Goal: Information Seeking & Learning: Check status

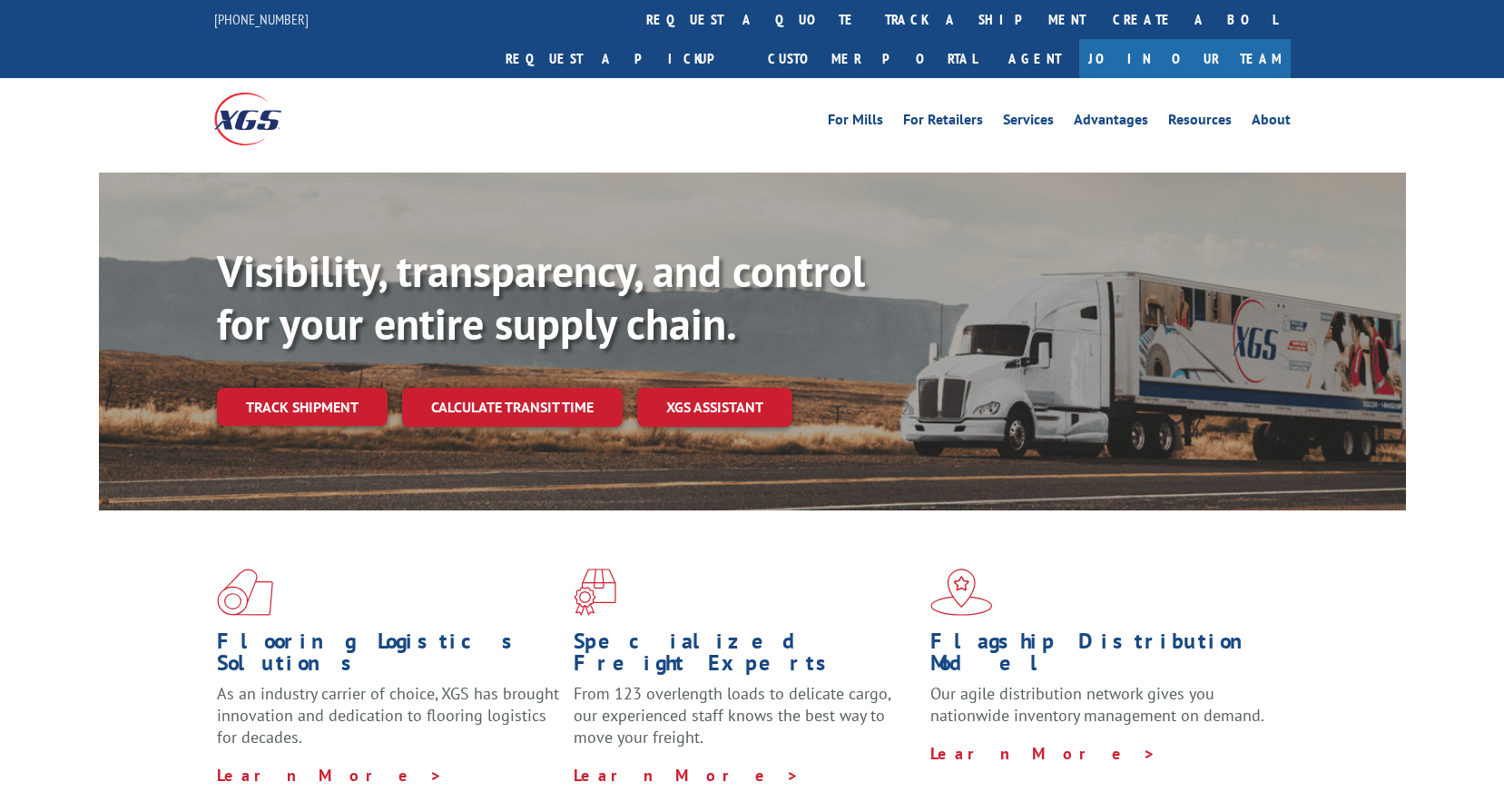
drag, startPoint x: 708, startPoint y: 16, endPoint x: 725, endPoint y: 73, distance: 59.5
click at [872, 16] on link "track a shipment" at bounding box center [985, 19] width 228 height 39
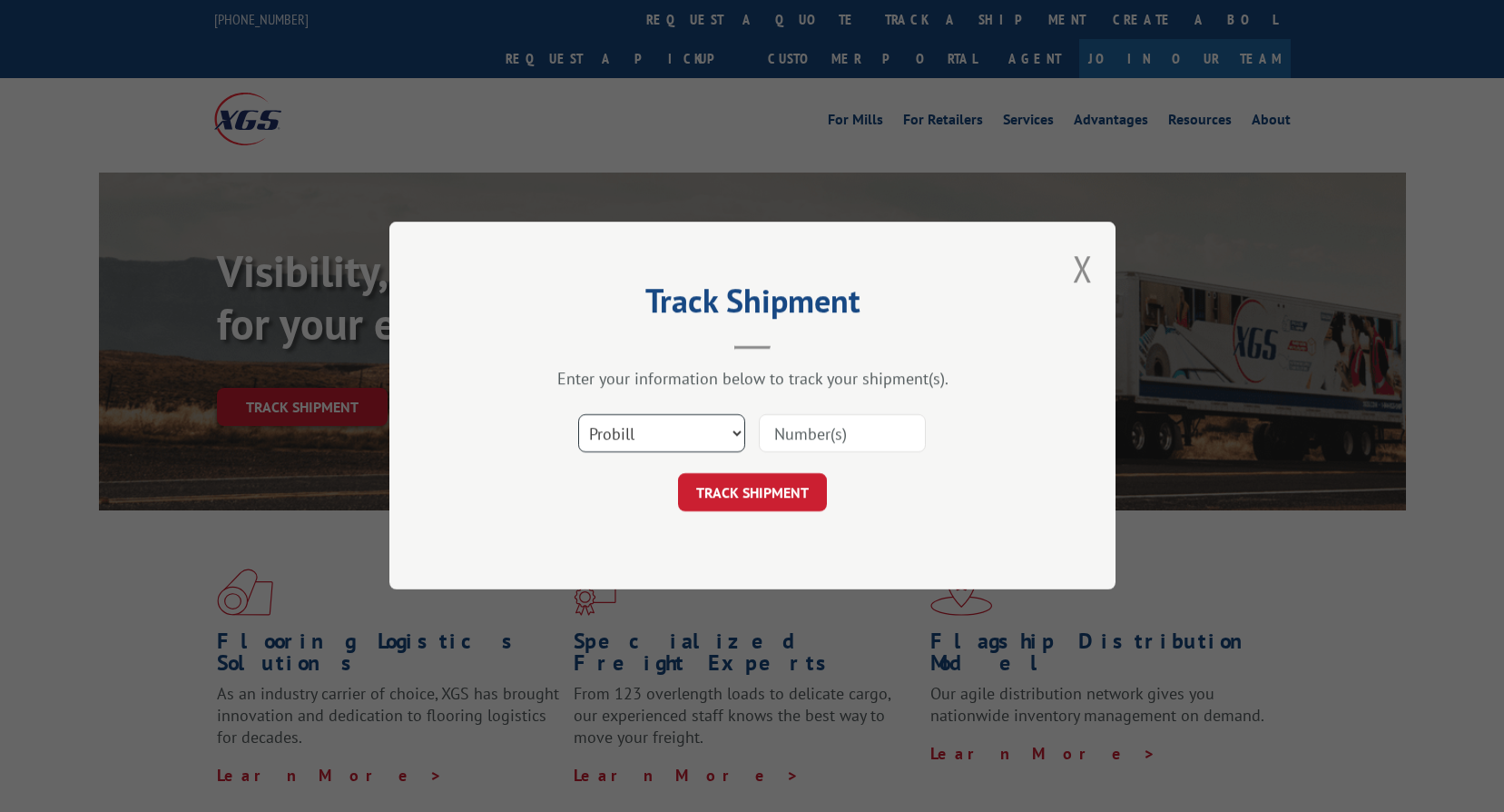
click at [711, 448] on select "Select category... Probill BOL PO" at bounding box center [662, 434] width 167 height 38
select select "bol"
click at [579, 415] on select "Select category... Probill BOL PO" at bounding box center [662, 434] width 167 height 38
click at [834, 431] on input at bounding box center [842, 434] width 167 height 38
paste input "2852268"
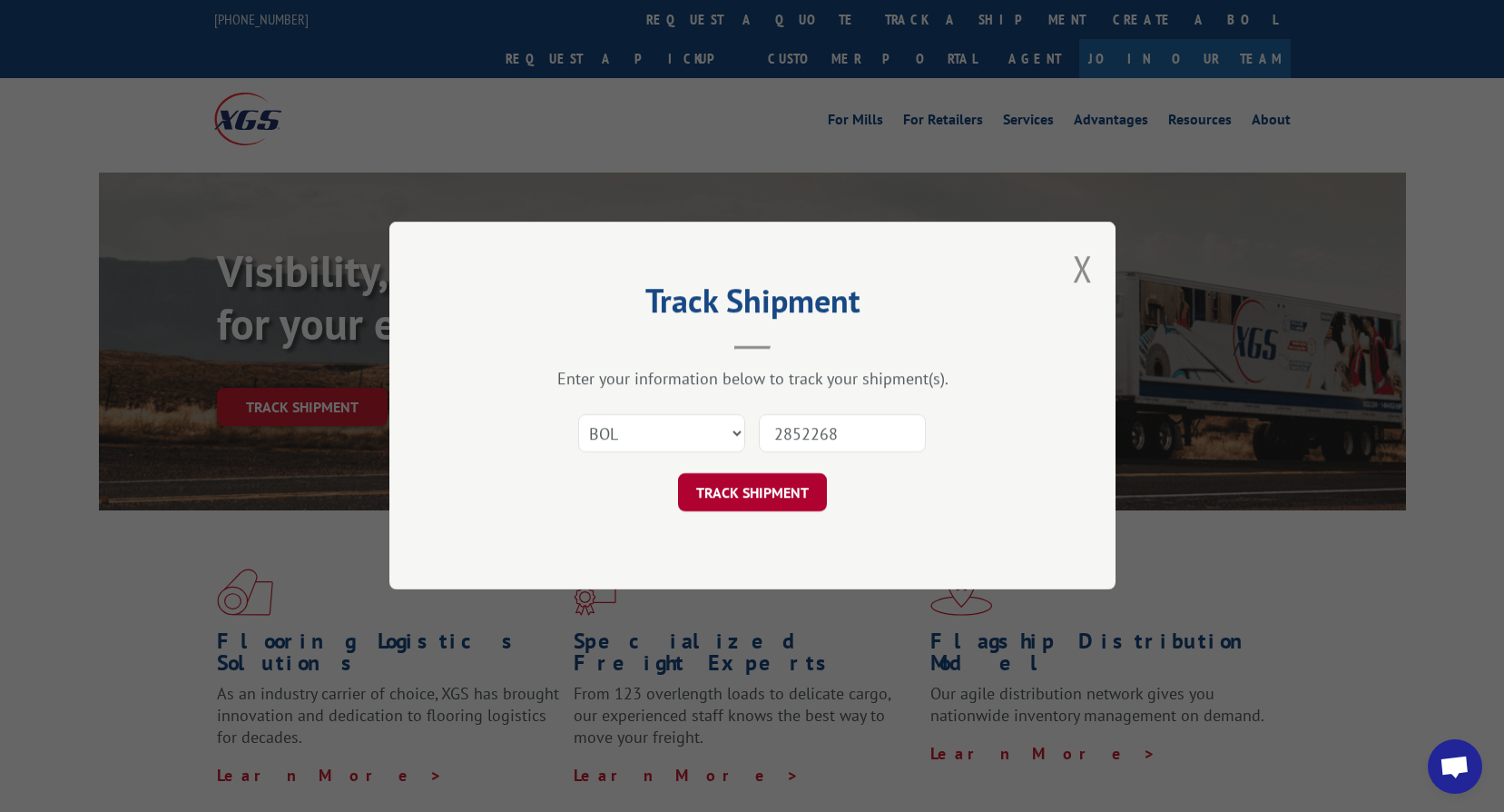
type input "2852268"
click at [716, 496] on button "TRACK SHIPMENT" at bounding box center [752, 492] width 149 height 38
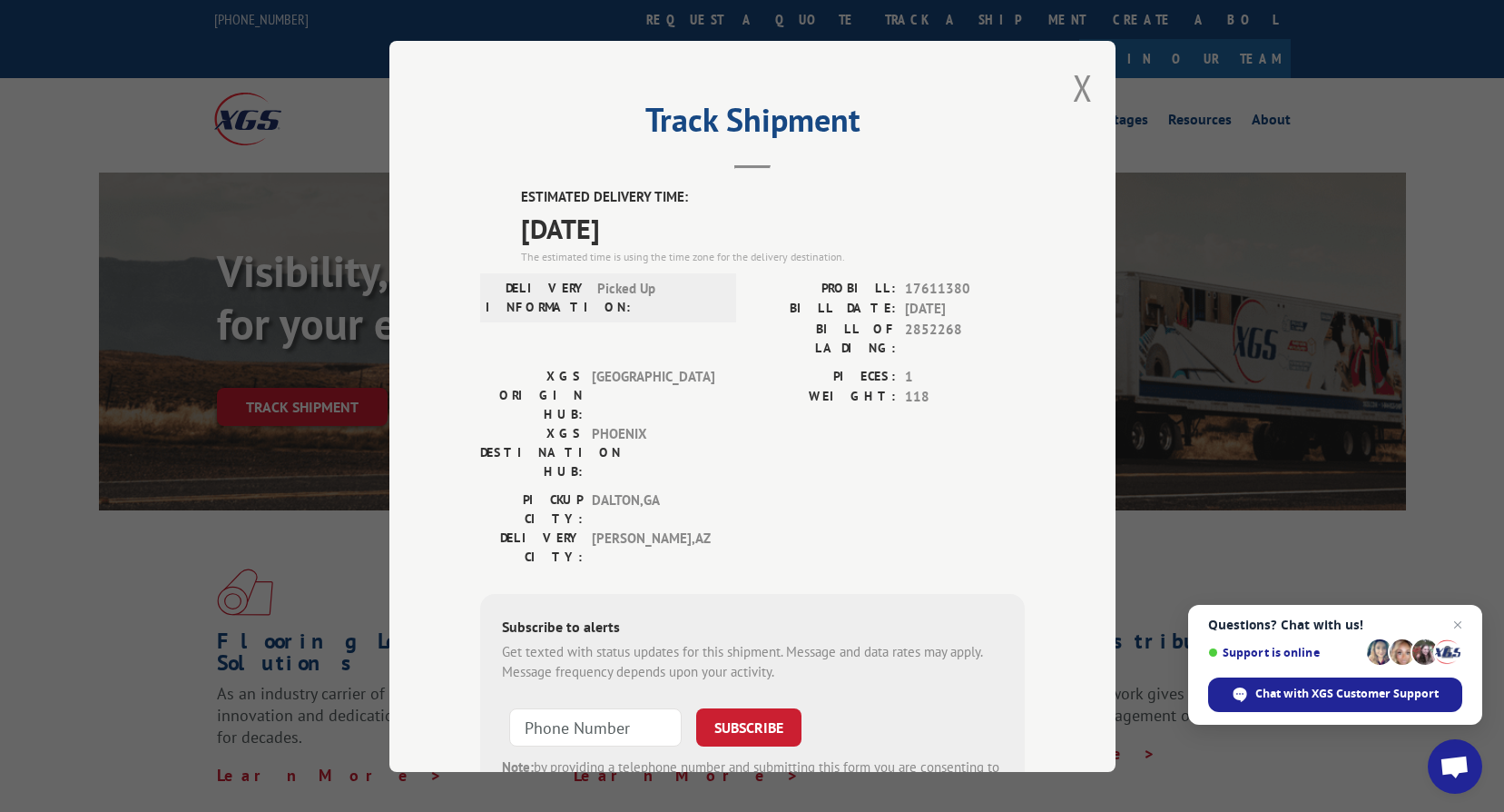
click at [806, 366] on label "PIECES:" at bounding box center [824, 376] width 144 height 21
click at [1073, 83] on button "Close modal" at bounding box center [1082, 87] width 20 height 48
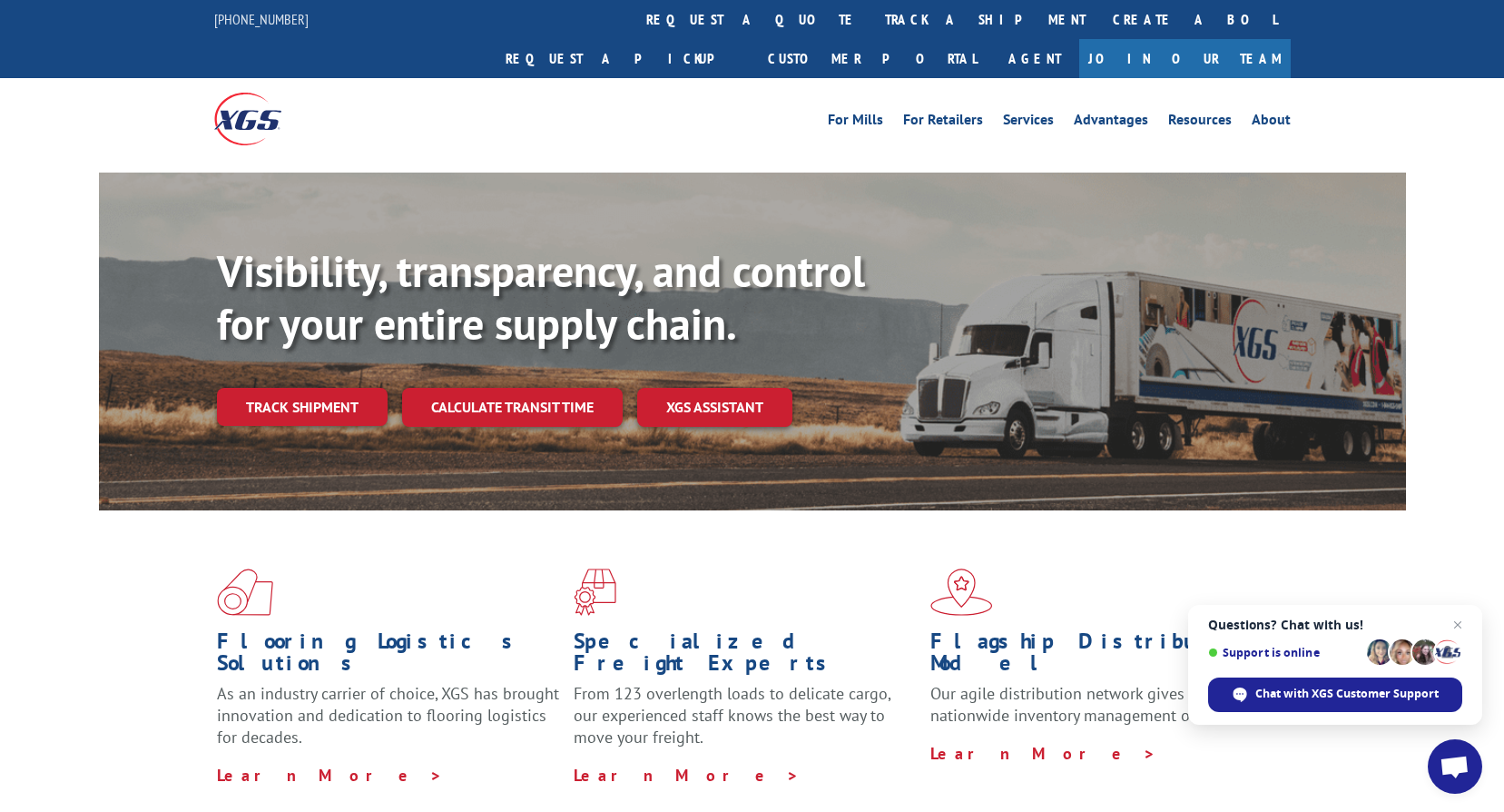
drag, startPoint x: 377, startPoint y: 710, endPoint x: 386, endPoint y: 650, distance: 60.7
click at [377, 765] on p "Learn More >" at bounding box center [389, 775] width 343 height 22
